Goal: Information Seeking & Learning: Understand process/instructions

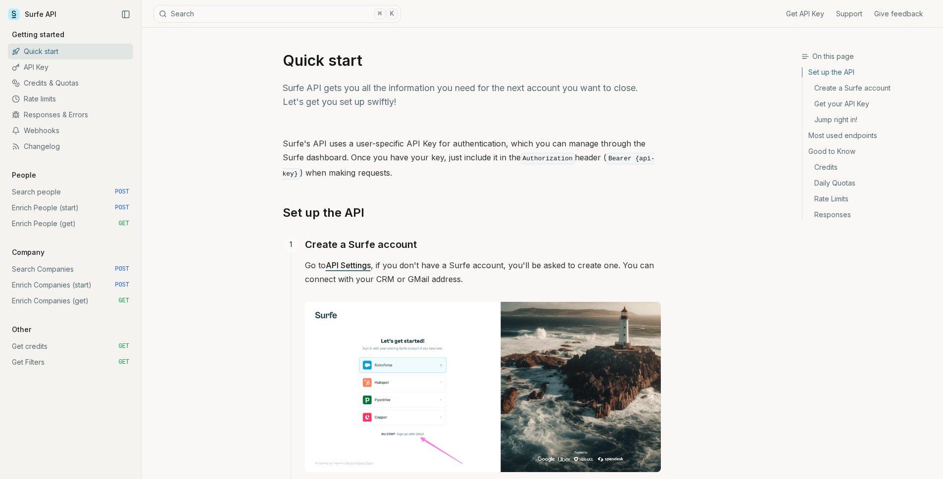
click at [44, 209] on link "Enrich People (start) POST" at bounding box center [70, 208] width 125 height 16
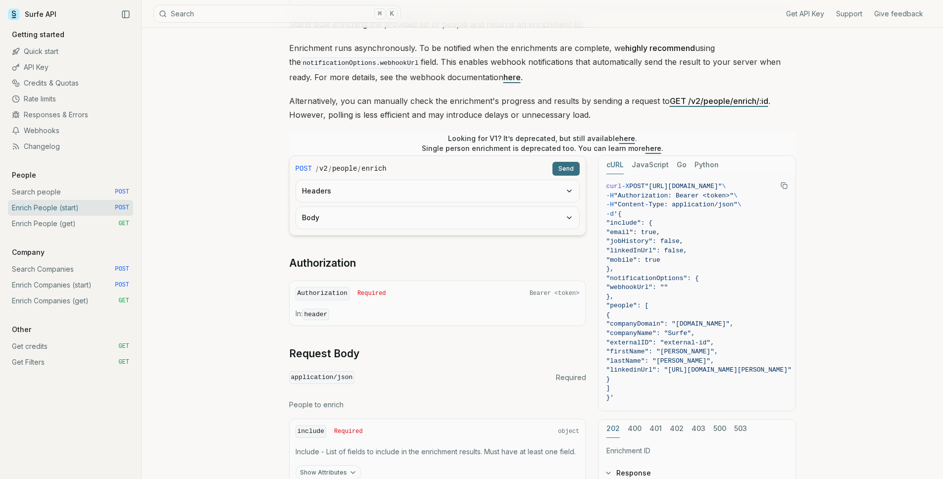
scroll to position [120, 0]
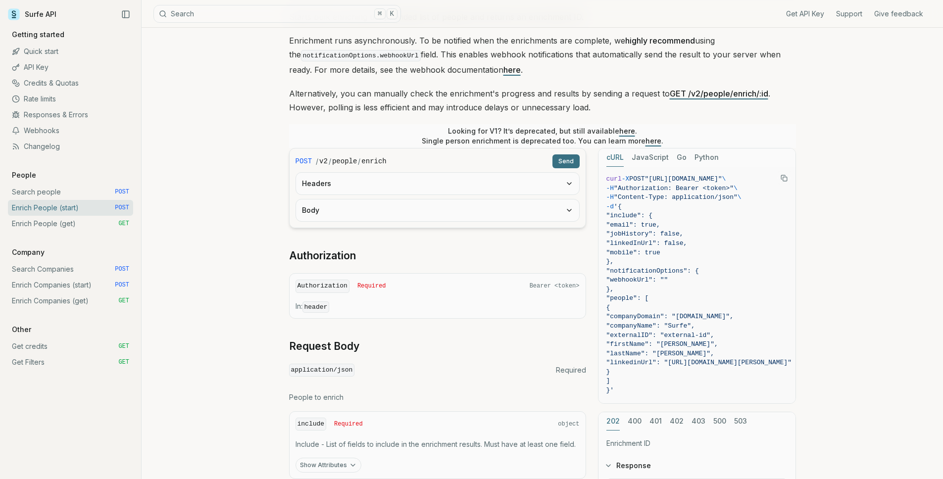
click at [409, 213] on button "Body" at bounding box center [437, 210] width 283 height 22
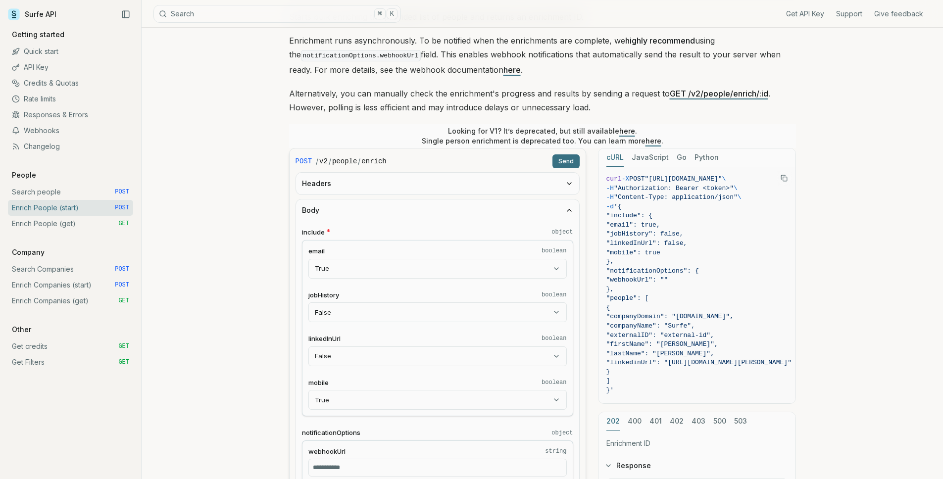
click at [416, 188] on button "Headers" at bounding box center [437, 184] width 283 height 22
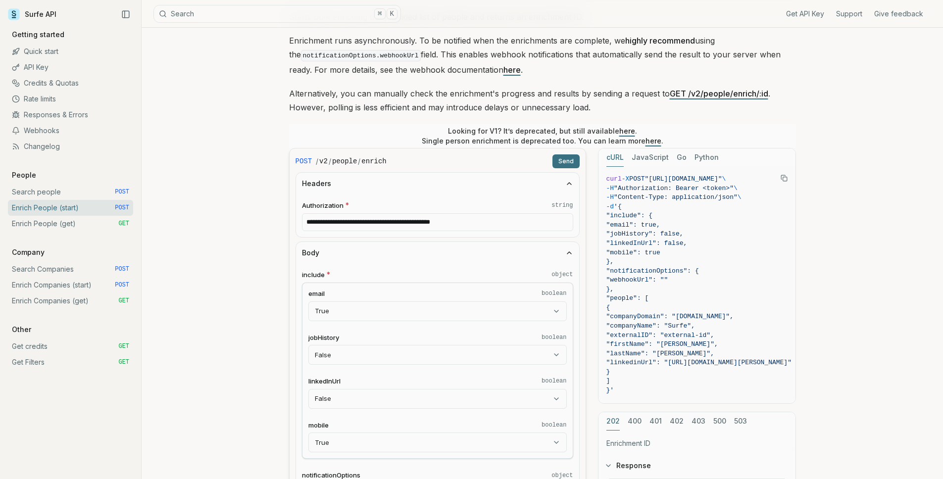
click at [416, 187] on button "Headers" at bounding box center [437, 184] width 283 height 22
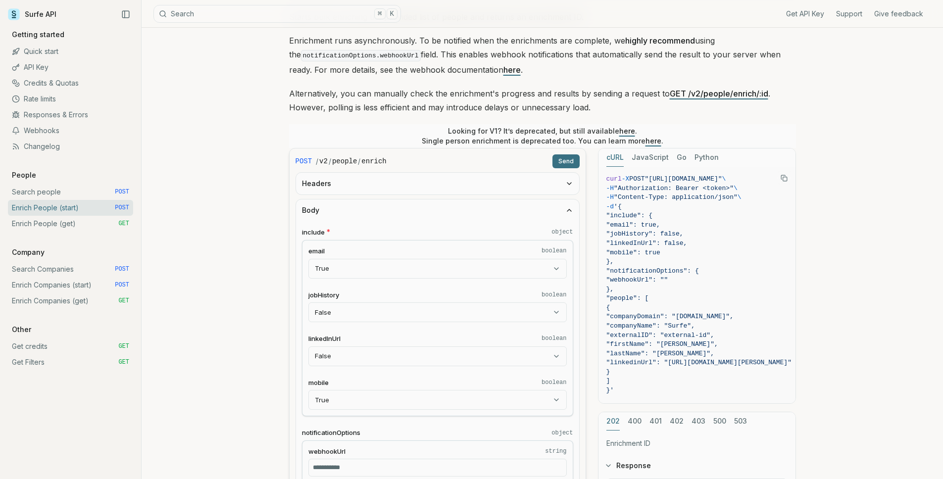
click at [411, 200] on button "Body" at bounding box center [437, 210] width 283 height 22
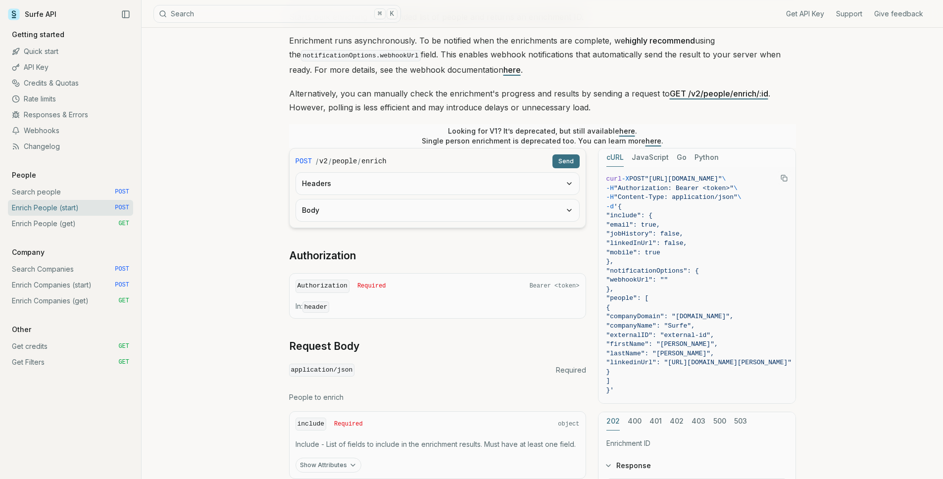
click at [623, 130] on link "here" at bounding box center [627, 131] width 16 height 8
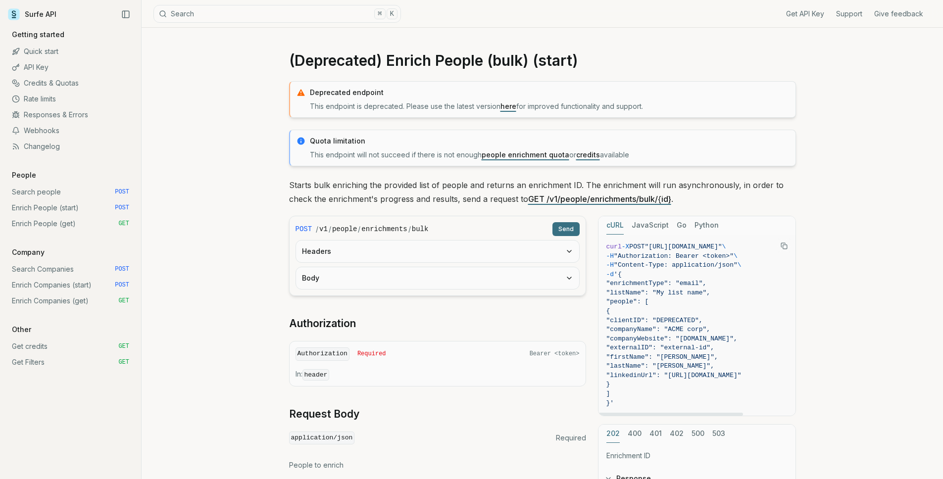
drag, startPoint x: 711, startPoint y: 250, endPoint x: 778, endPoint y: 256, distance: 66.6
click at [778, 256] on code "curl -X POST "[URL][DOMAIN_NAME]" \ -H "Authorization: Bearer <token>" \ -H "Co…" at bounding box center [696, 325] width 181 height 165
click at [731, 262] on span ""Content-Type: application/json"" at bounding box center [676, 264] width 124 height 7
drag, startPoint x: 746, startPoint y: 249, endPoint x: 755, endPoint y: 248, distance: 9.4
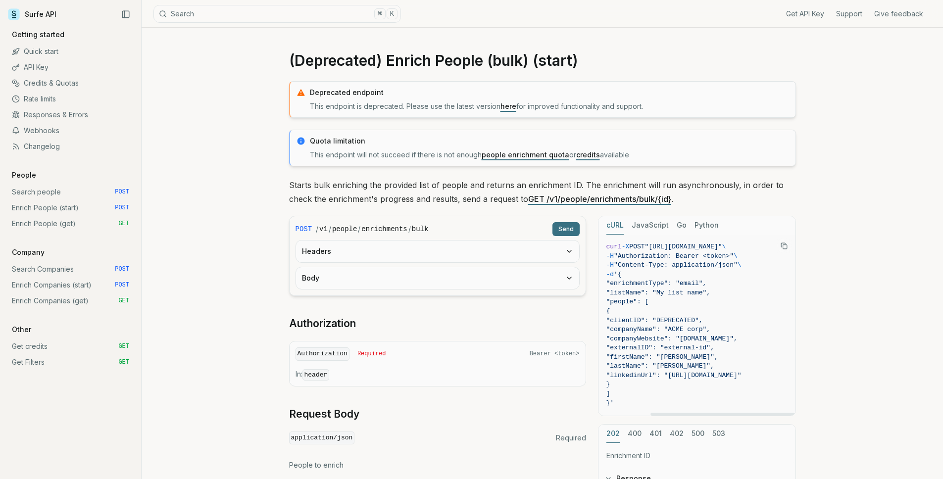
click at [722, 248] on span ""[URL][DOMAIN_NAME]"" at bounding box center [683, 246] width 77 height 7
copy span "v1/people/enrichments"
